Goal: Task Accomplishment & Management: Use online tool/utility

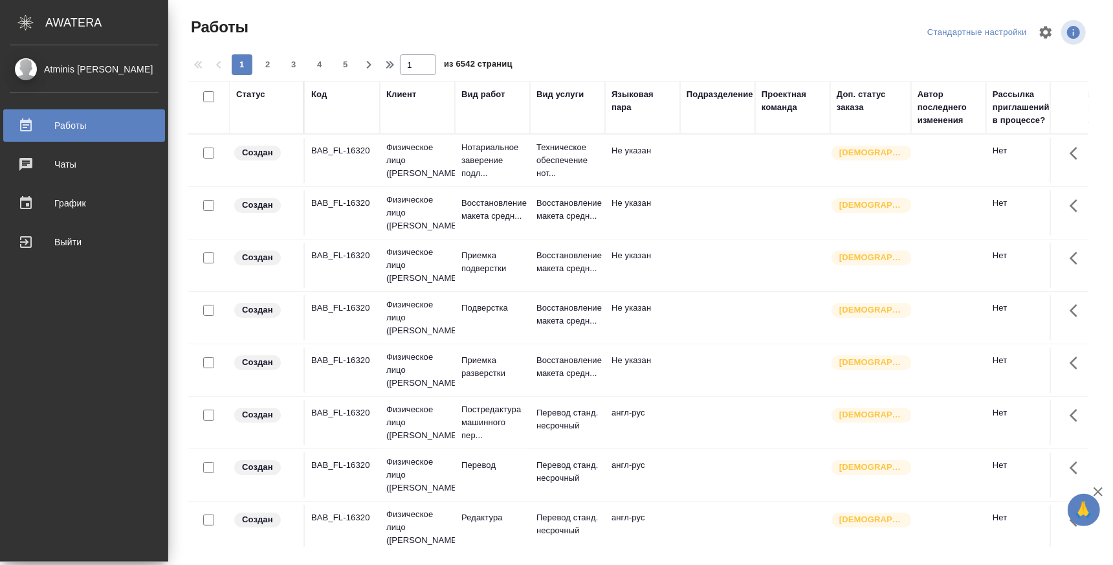
click at [33, 127] on div "Работы" at bounding box center [84, 125] width 149 height 19
click at [65, 120] on div "Работы" at bounding box center [84, 125] width 149 height 19
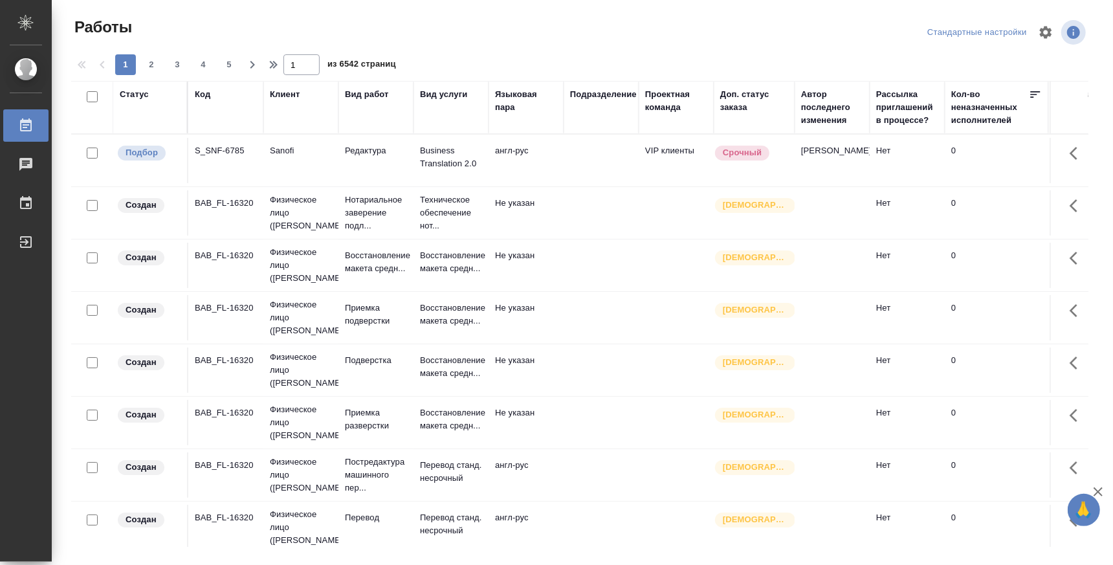
click at [999, 34] on div "Стандартные настройки" at bounding box center [977, 33] width 106 height 20
click at [1042, 30] on icon "button" at bounding box center [1045, 32] width 12 height 12
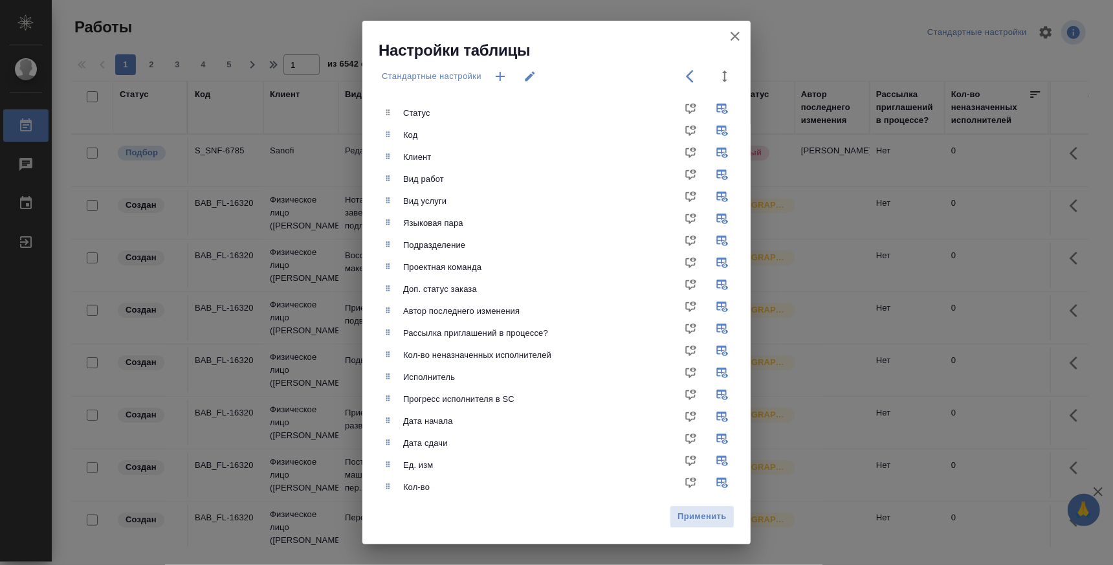
click at [501, 76] on icon "button" at bounding box center [499, 76] width 9 height 9
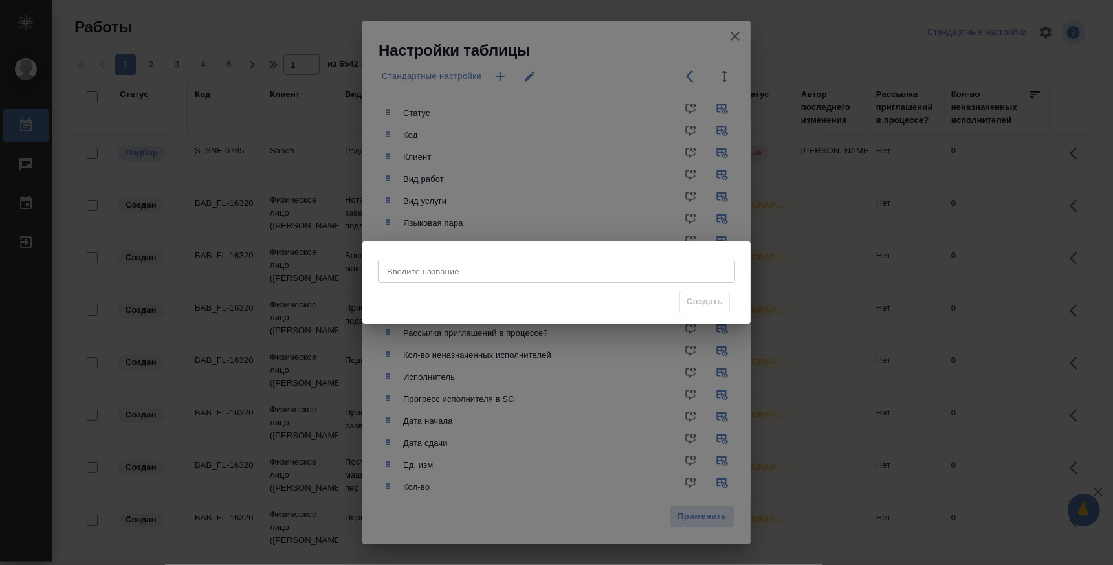
click at [459, 275] on input "Введите название" at bounding box center [556, 270] width 357 height 23
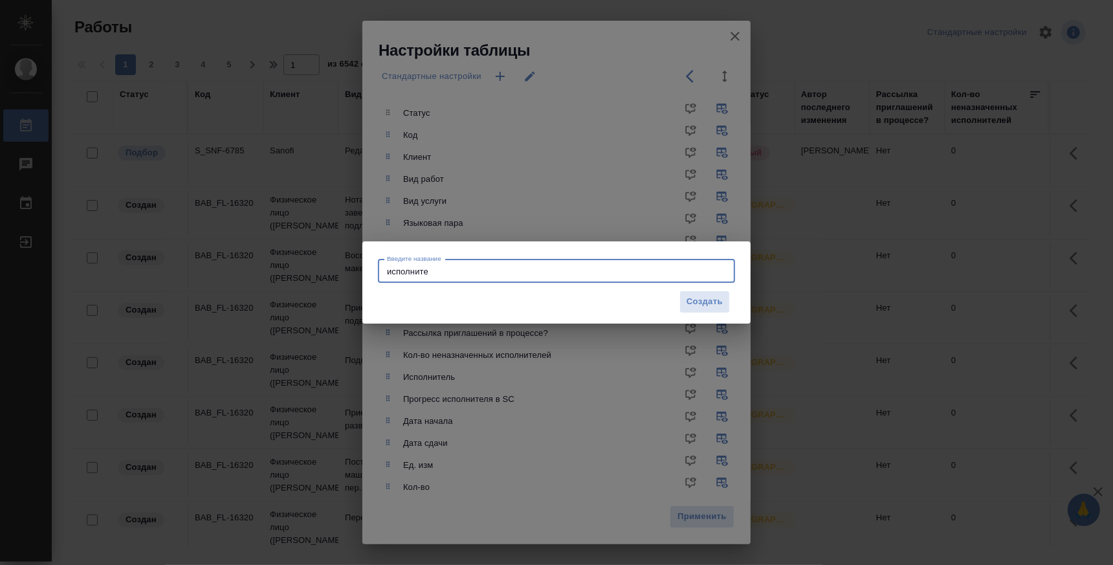
type input "исполните"
click at [897, 345] on div "Введите название исполните Введите название Создать" at bounding box center [556, 282] width 1113 height 565
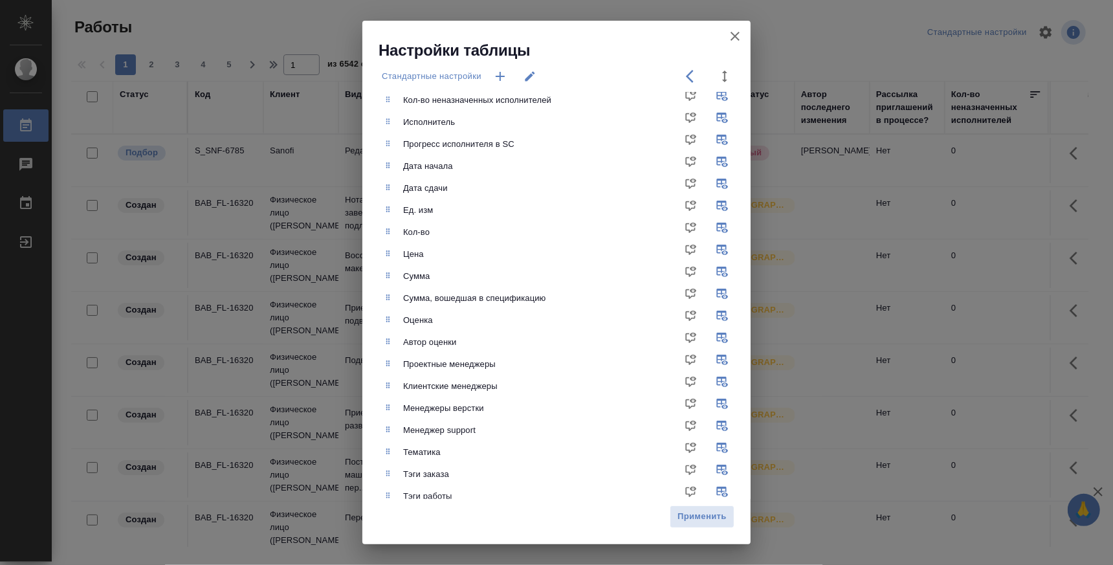
scroll to position [316, 0]
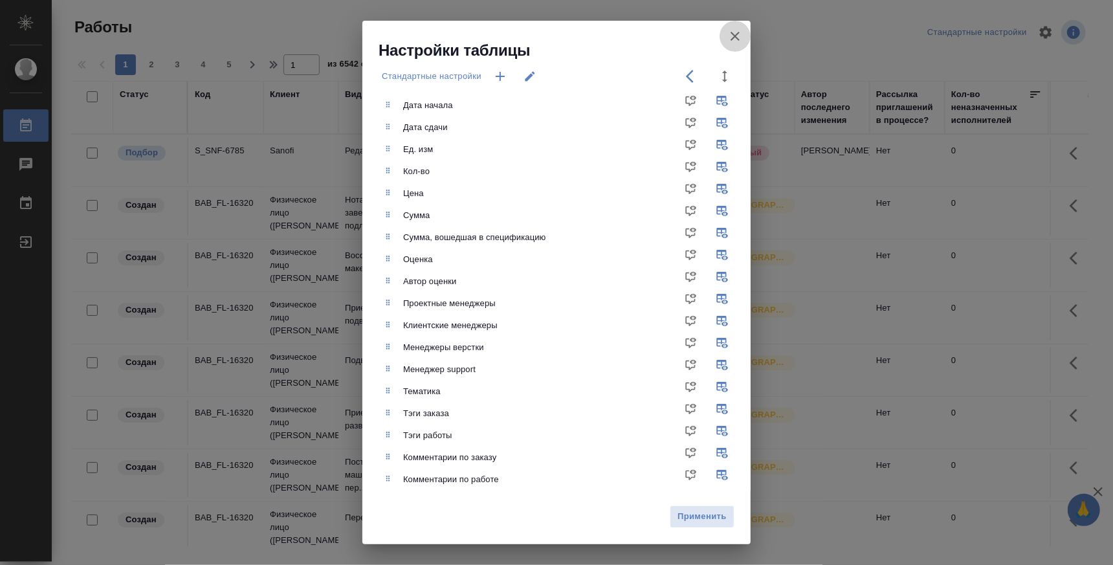
click at [730, 39] on icon "button" at bounding box center [735, 36] width 16 height 16
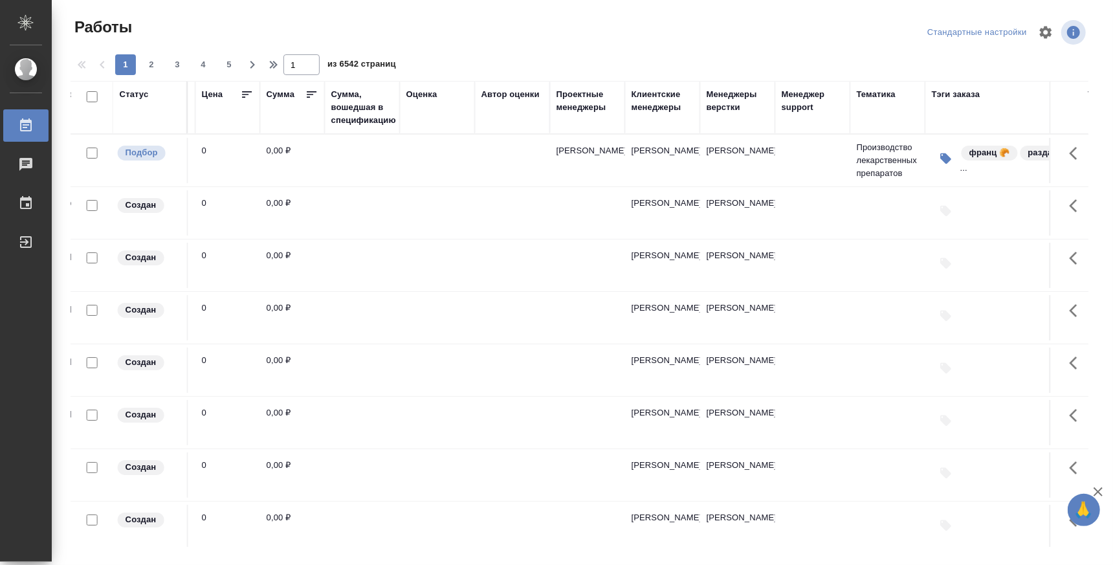
scroll to position [0, 388]
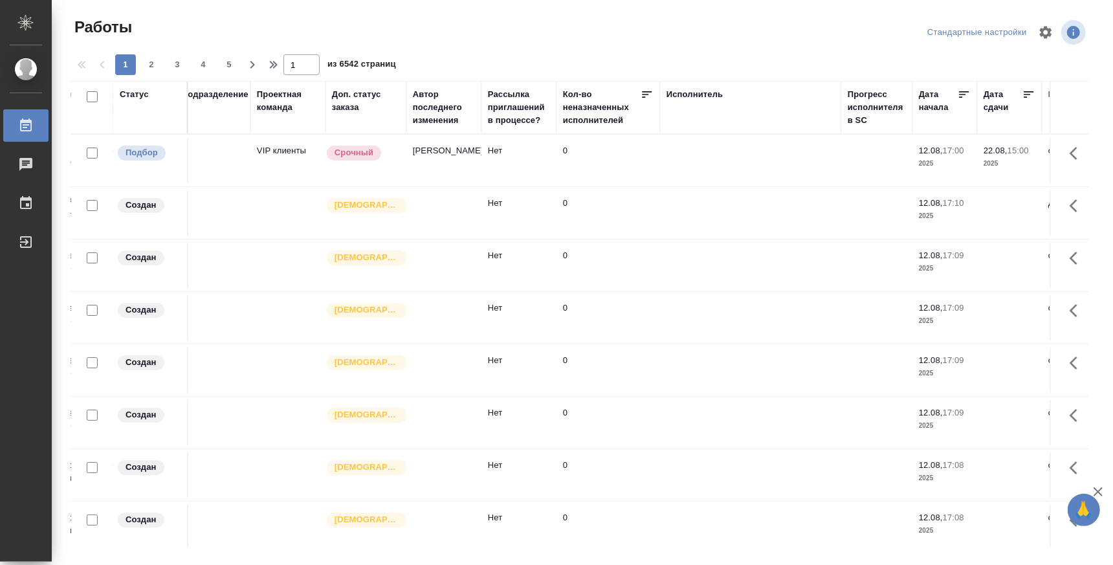
click at [748, 54] on div "1 2 3 4 5 1 из 6542 страниц" at bounding box center [584, 64] width 1027 height 21
click at [693, 97] on div "Исполнитель" at bounding box center [694, 94] width 57 height 13
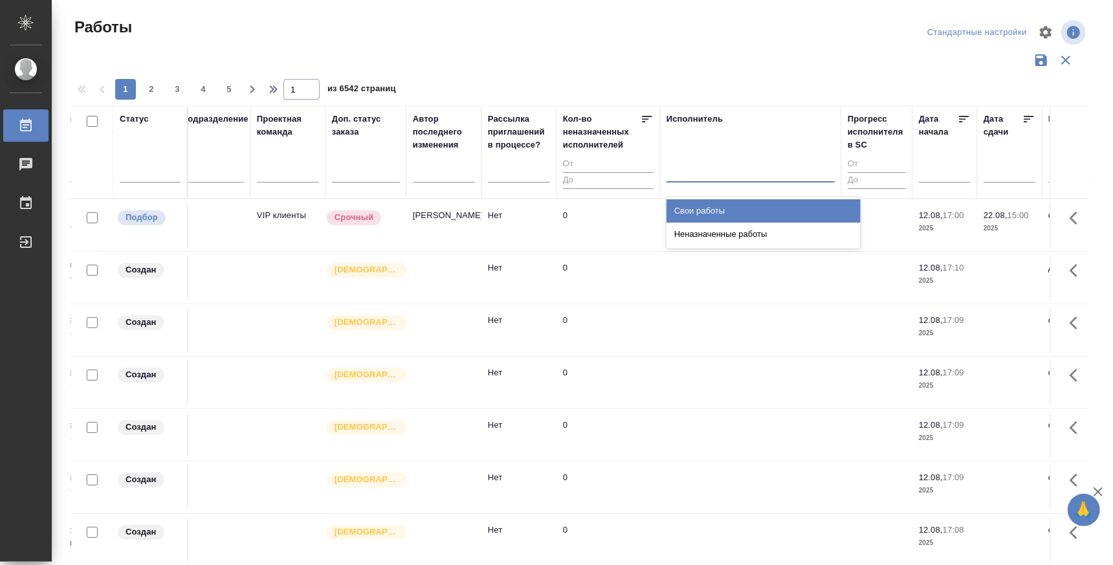
click at [699, 168] on div at bounding box center [750, 169] width 168 height 19
click at [697, 215] on div "Свои работы" at bounding box center [763, 210] width 194 height 23
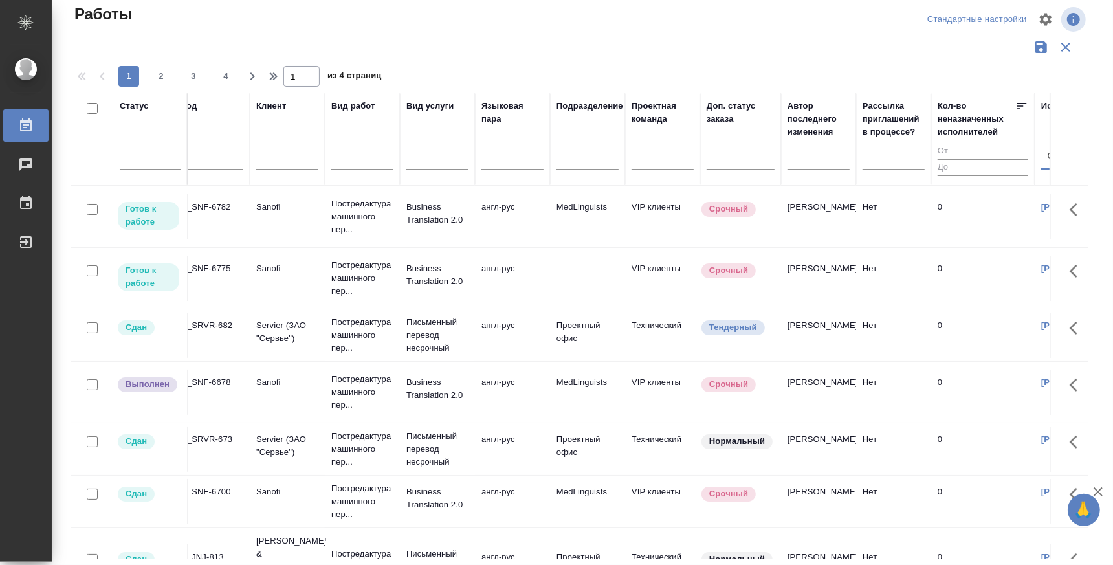
scroll to position [0, 0]
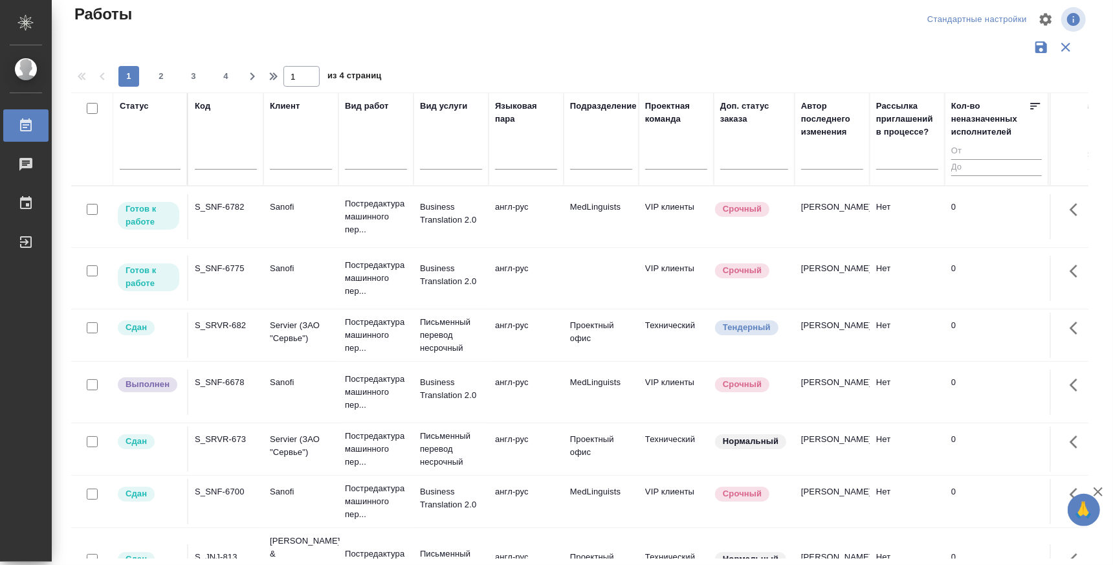
click at [219, 213] on div "S_SNF-6775" at bounding box center [226, 207] width 62 height 13
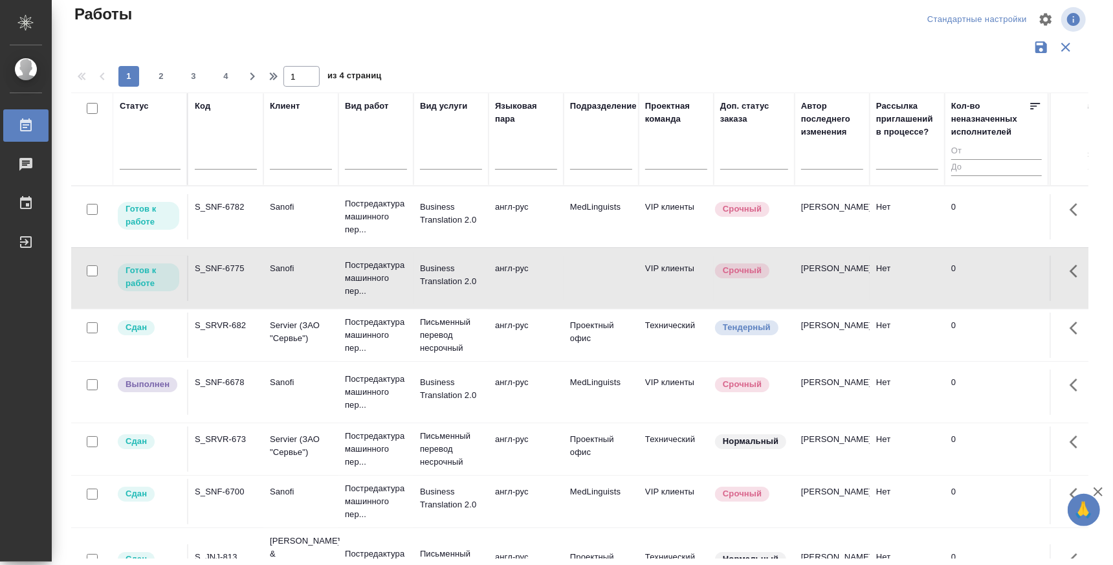
click at [91, 272] on input "checkbox" at bounding box center [92, 270] width 11 height 11
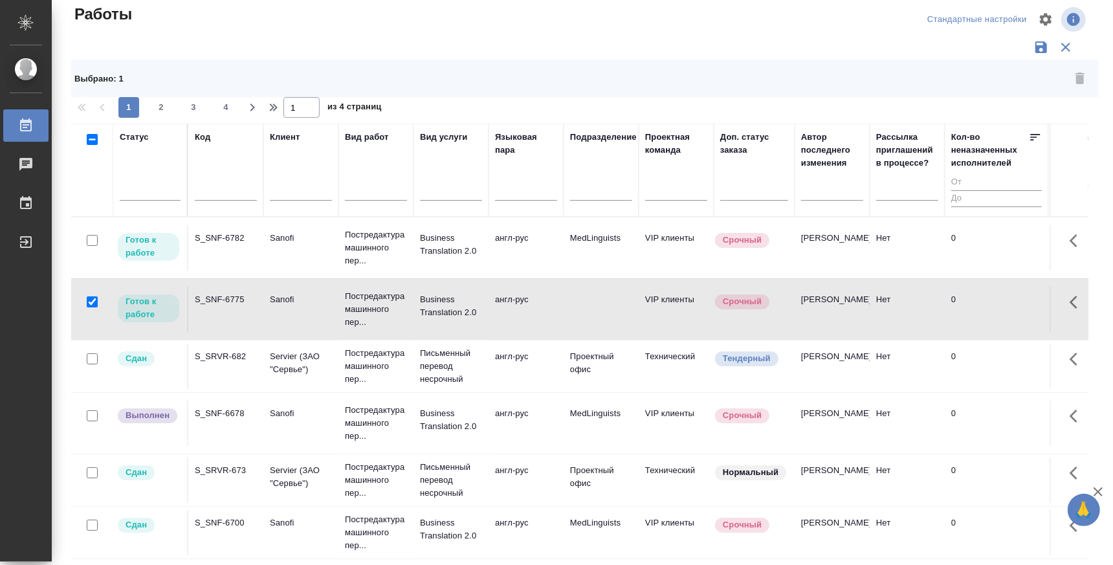
click at [94, 299] on input "checkbox" at bounding box center [92, 301] width 11 height 11
checkbox input "false"
